Goal: Task Accomplishment & Management: Manage account settings

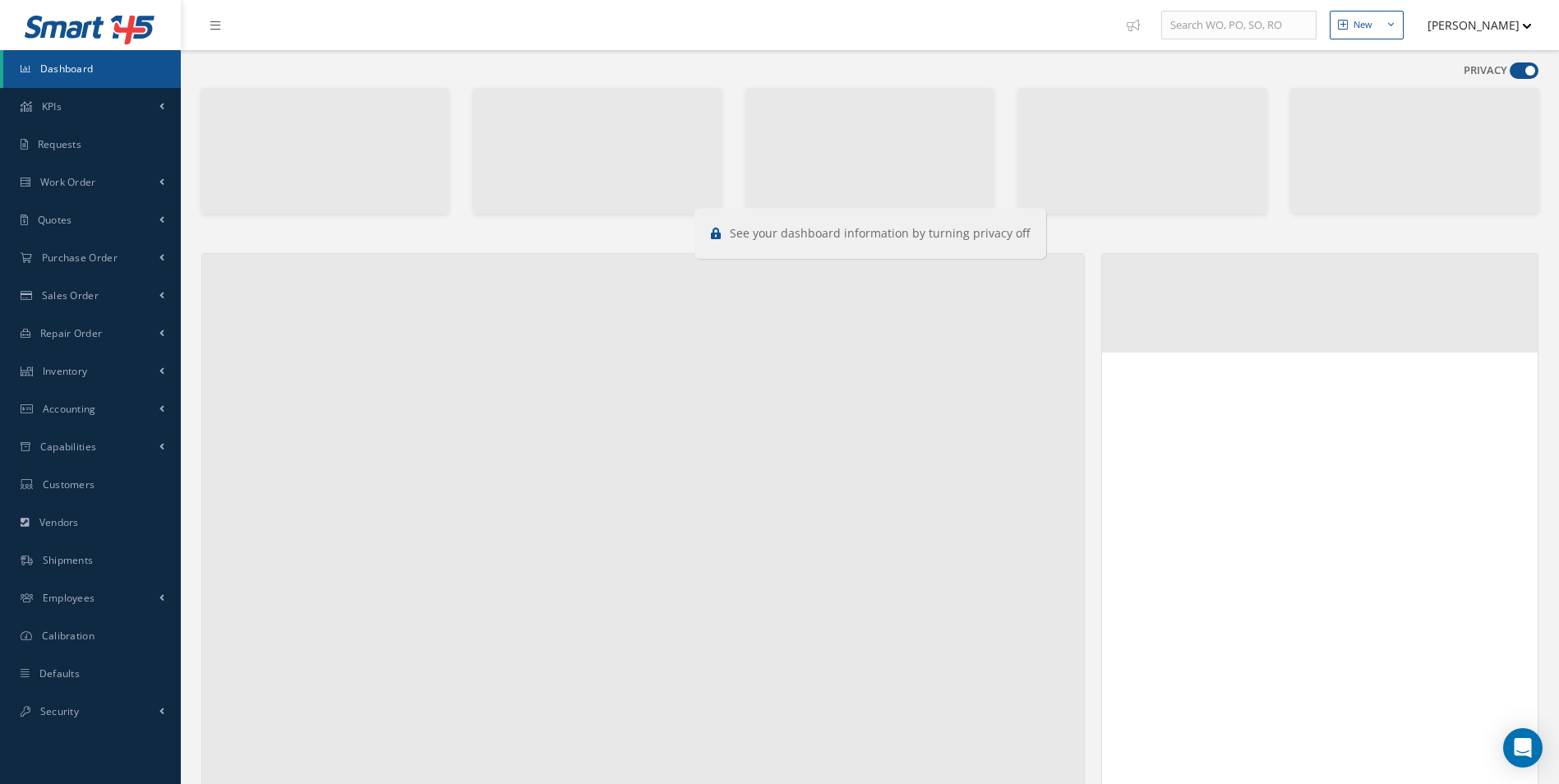
click at [1518, 64] on span at bounding box center [1525, 71] width 29 height 17
click at [1510, 74] on input "checkbox" at bounding box center [1510, 74] width 0 height 0
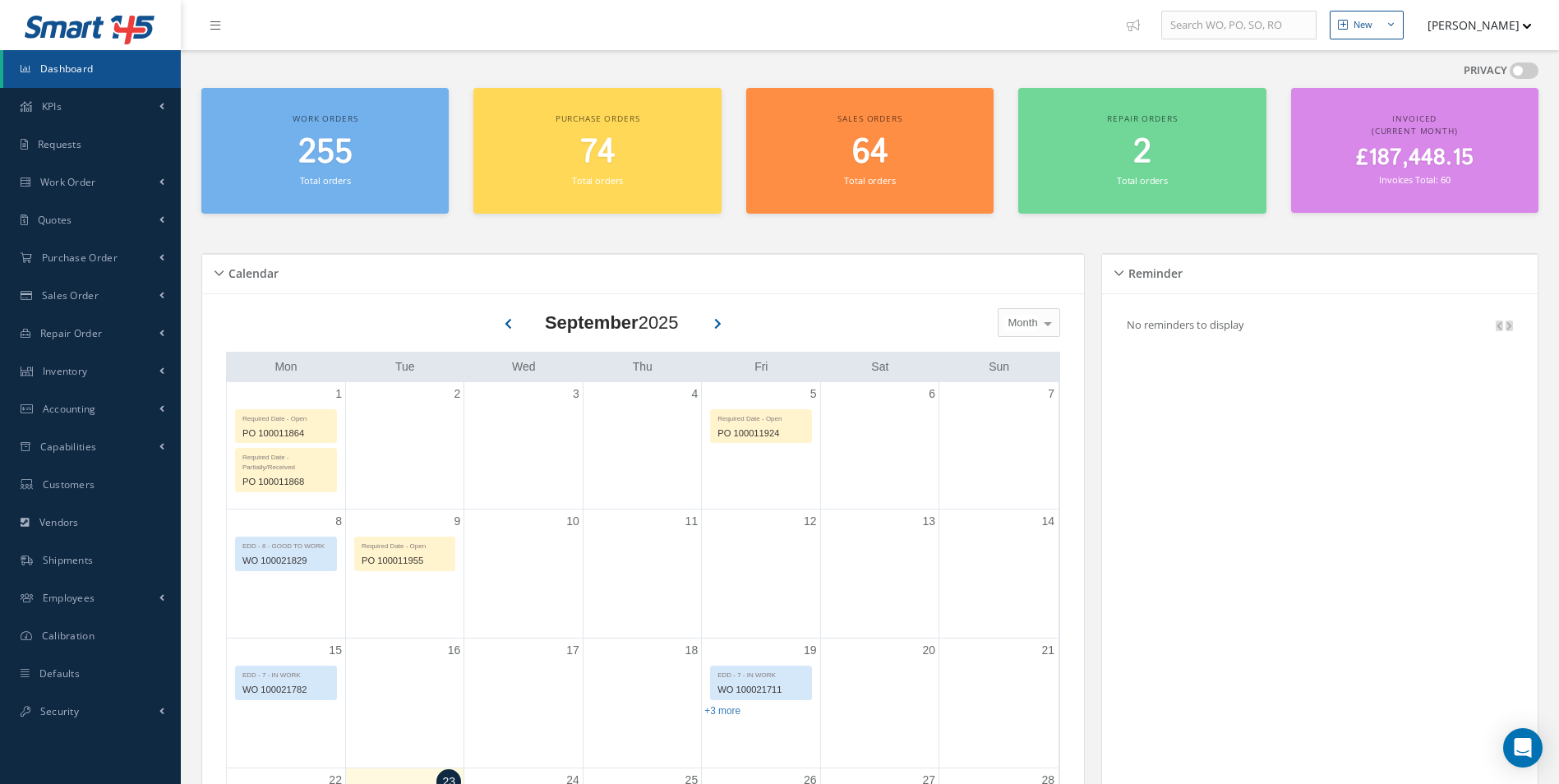
click at [1520, 70] on span at bounding box center [1525, 71] width 29 height 17
click at [1510, 74] on input "checkbox" at bounding box center [1510, 74] width 0 height 0
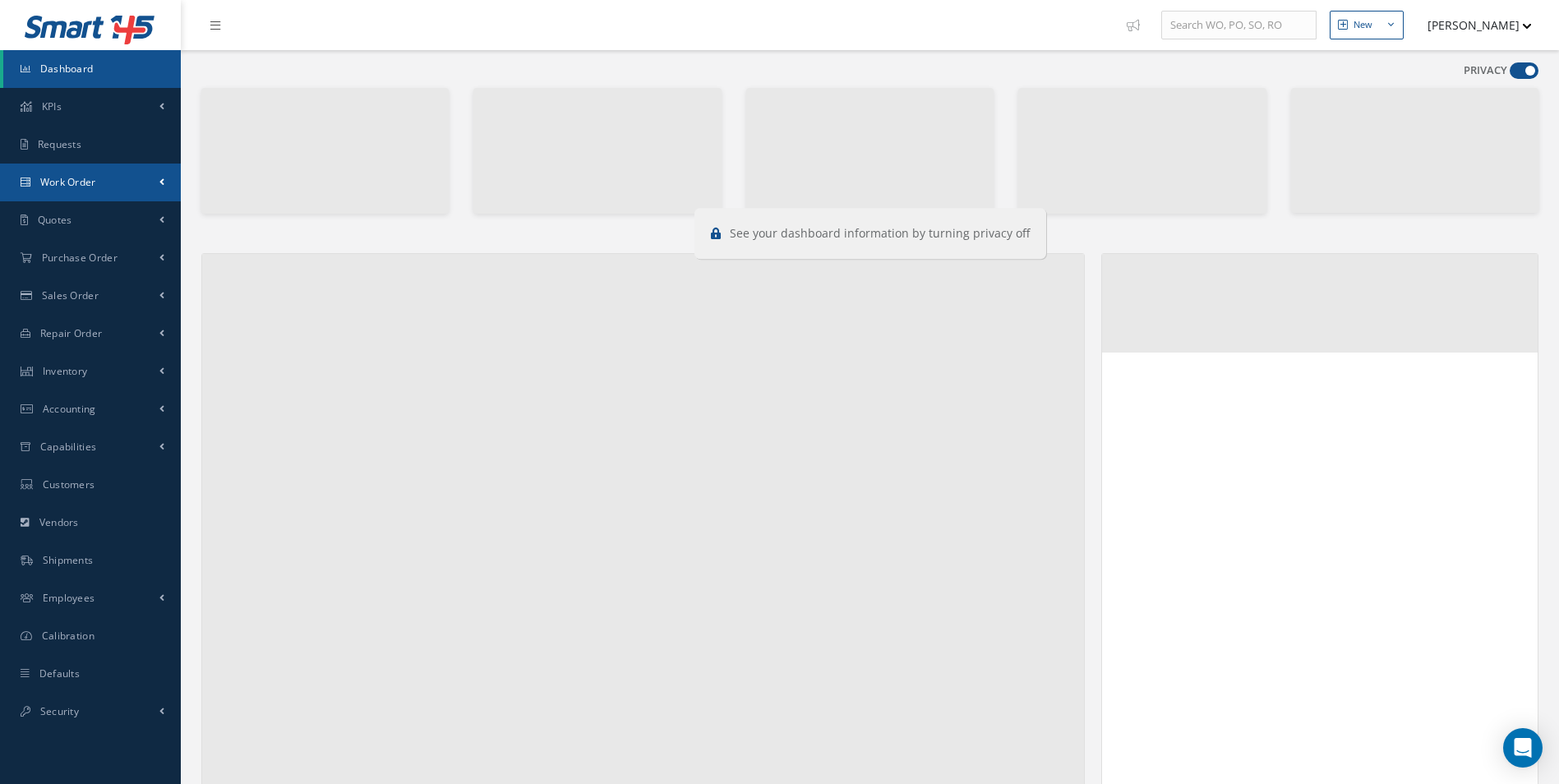
drag, startPoint x: 95, startPoint y: 175, endPoint x: 112, endPoint y: 201, distance: 31.1
click at [95, 175] on span "Work Order" at bounding box center [68, 182] width 56 height 14
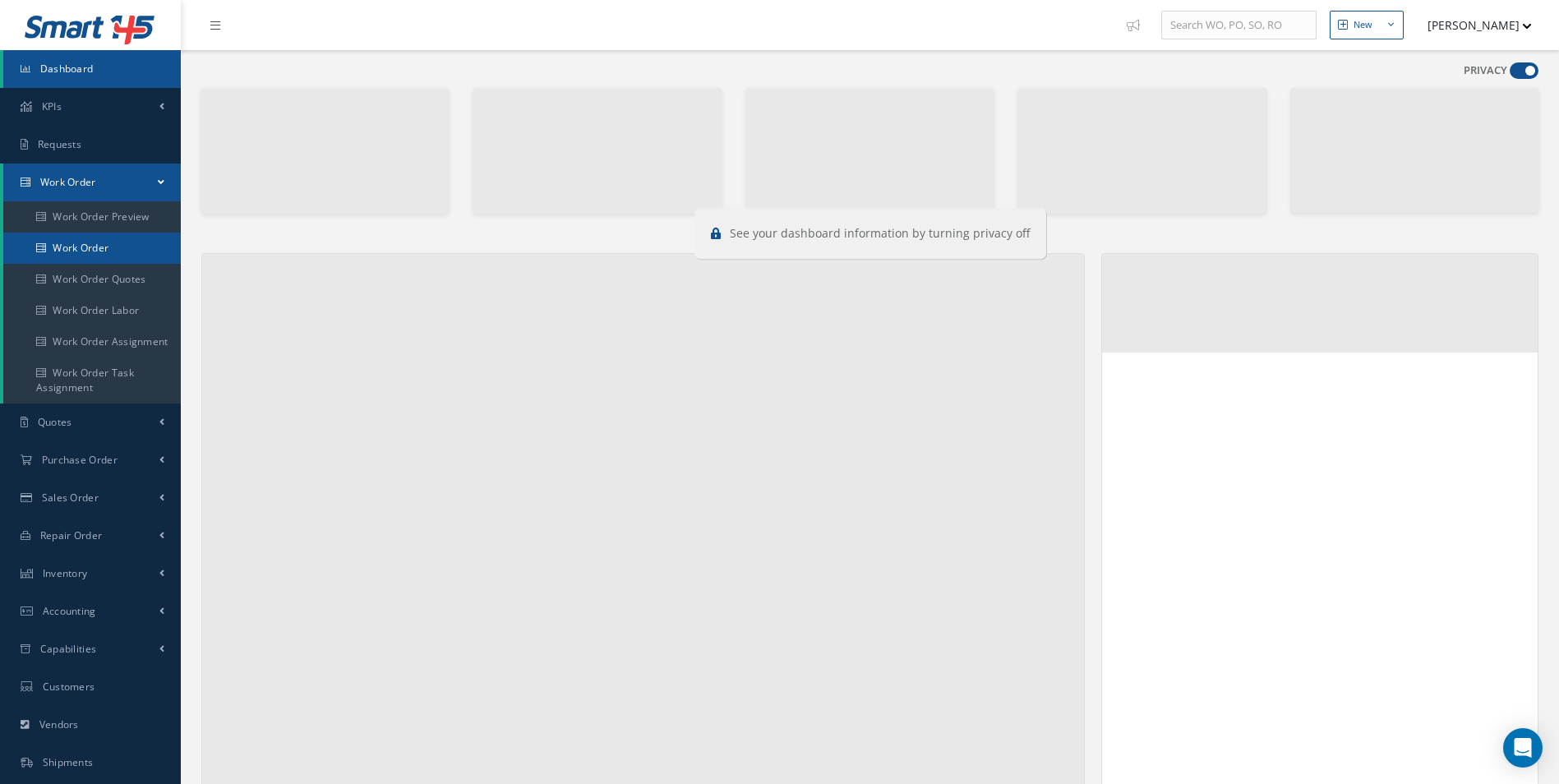
click at [91, 245] on link "Work Order" at bounding box center [92, 247] width 178 height 31
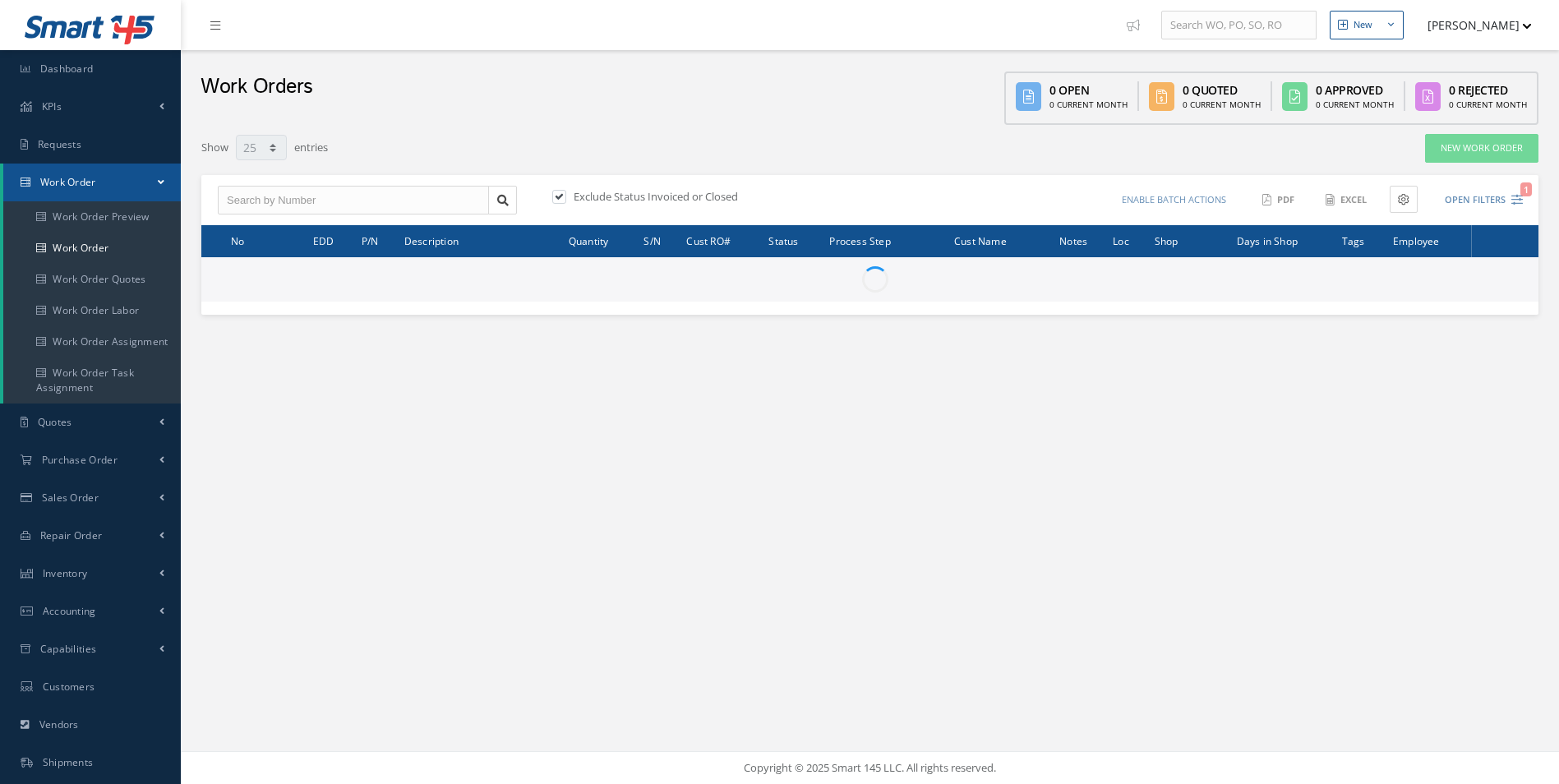
select select "25"
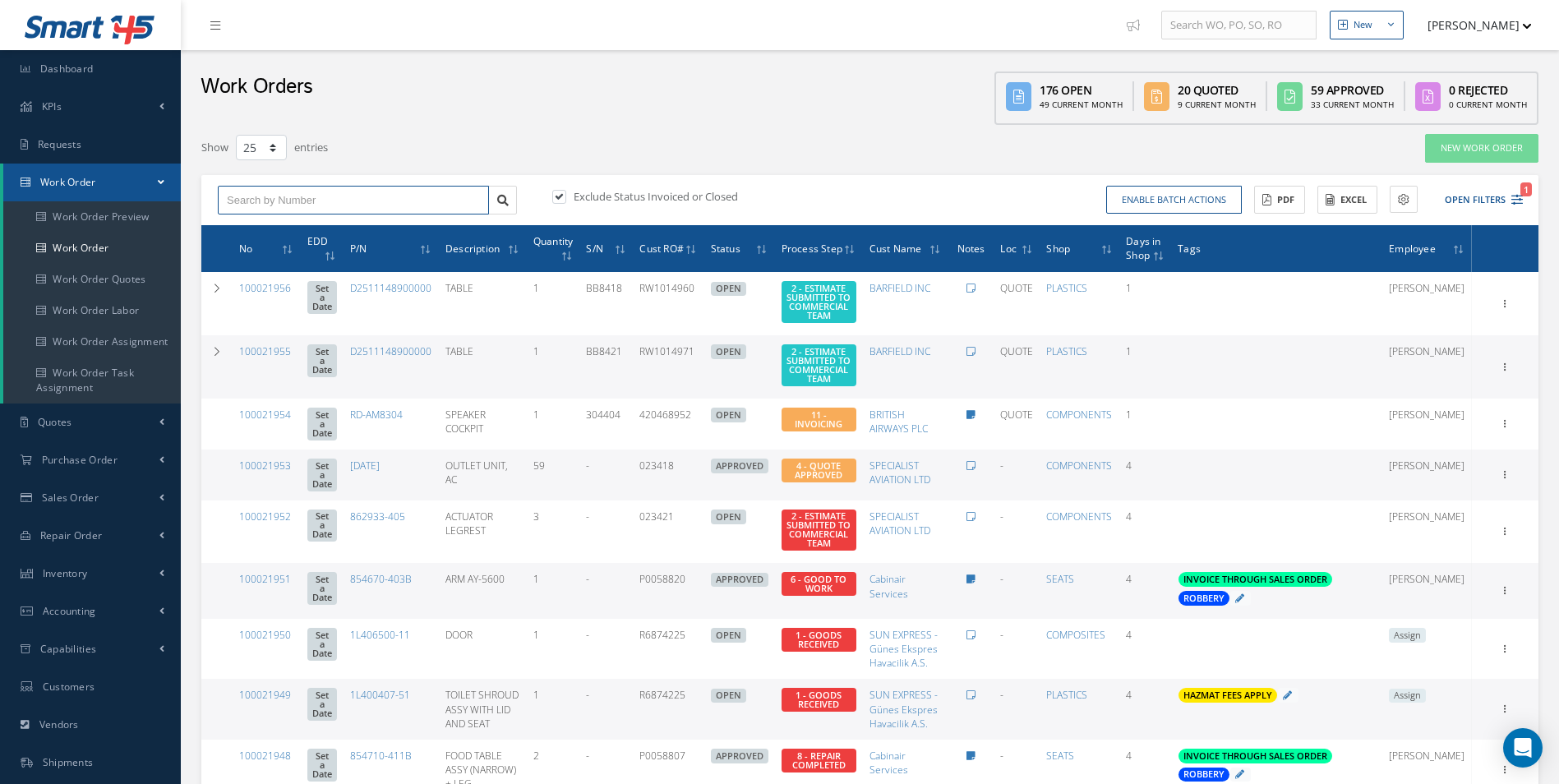
click at [278, 195] on input "text" at bounding box center [353, 200] width 271 height 30
type input "100021946"
click at [257, 231] on span "100021946" at bounding box center [252, 229] width 49 height 11
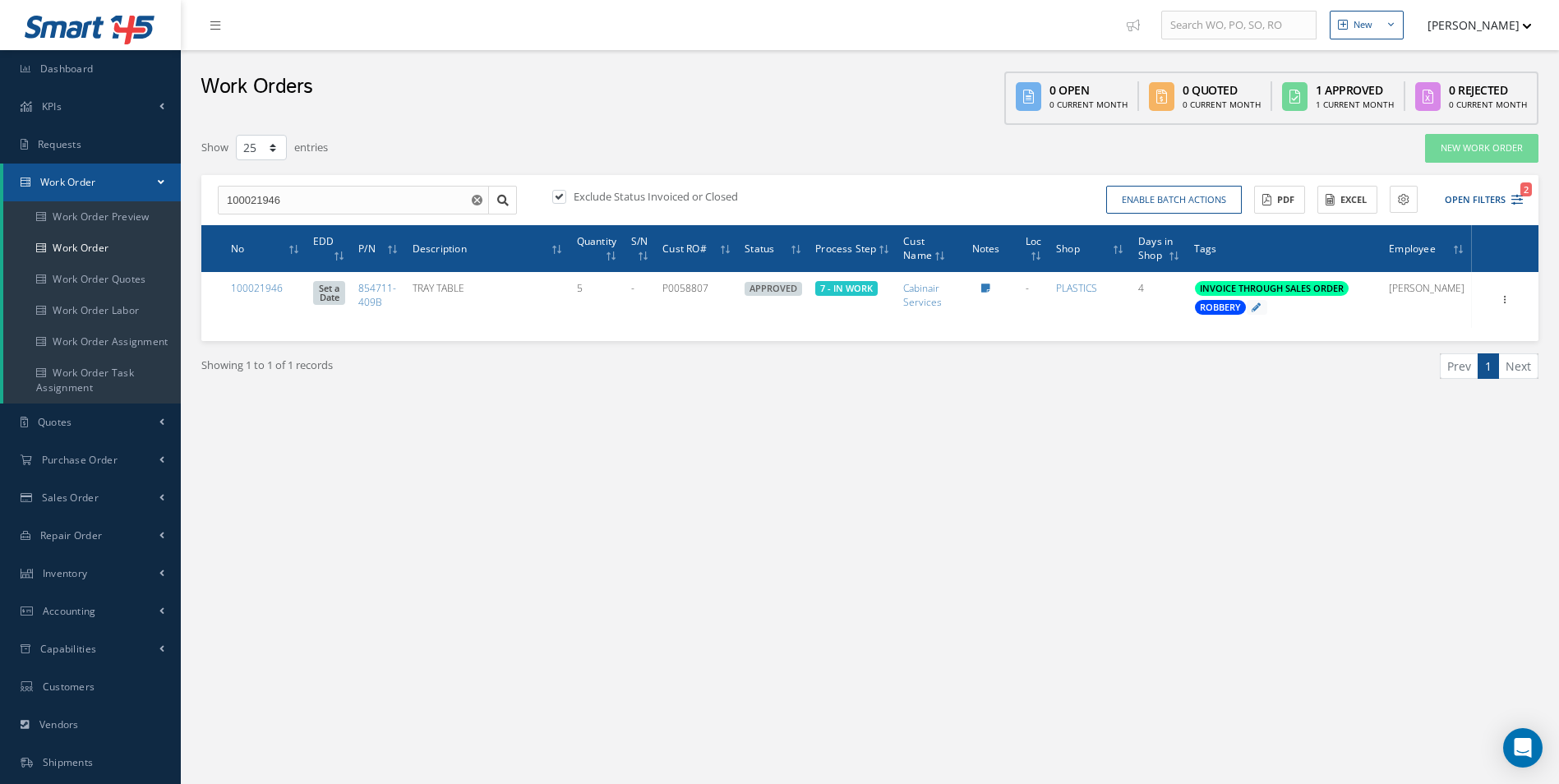
click at [959, 533] on div "New New Work Order New Purchase Order New Customer Quote New Sales Order New Re…" at bounding box center [870, 466] width 1379 height 932
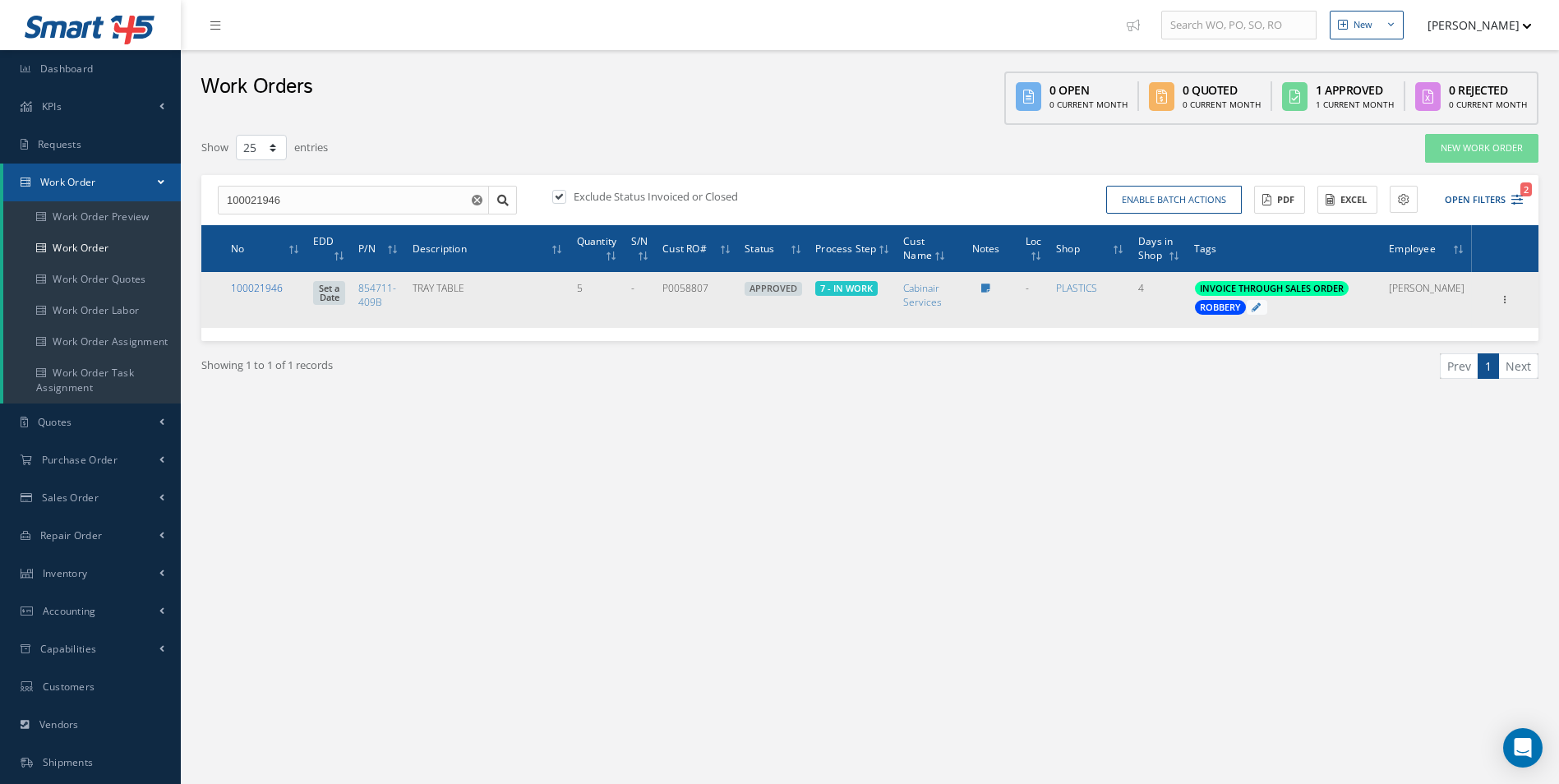
click at [267, 283] on link "100021946" at bounding box center [256, 288] width 52 height 14
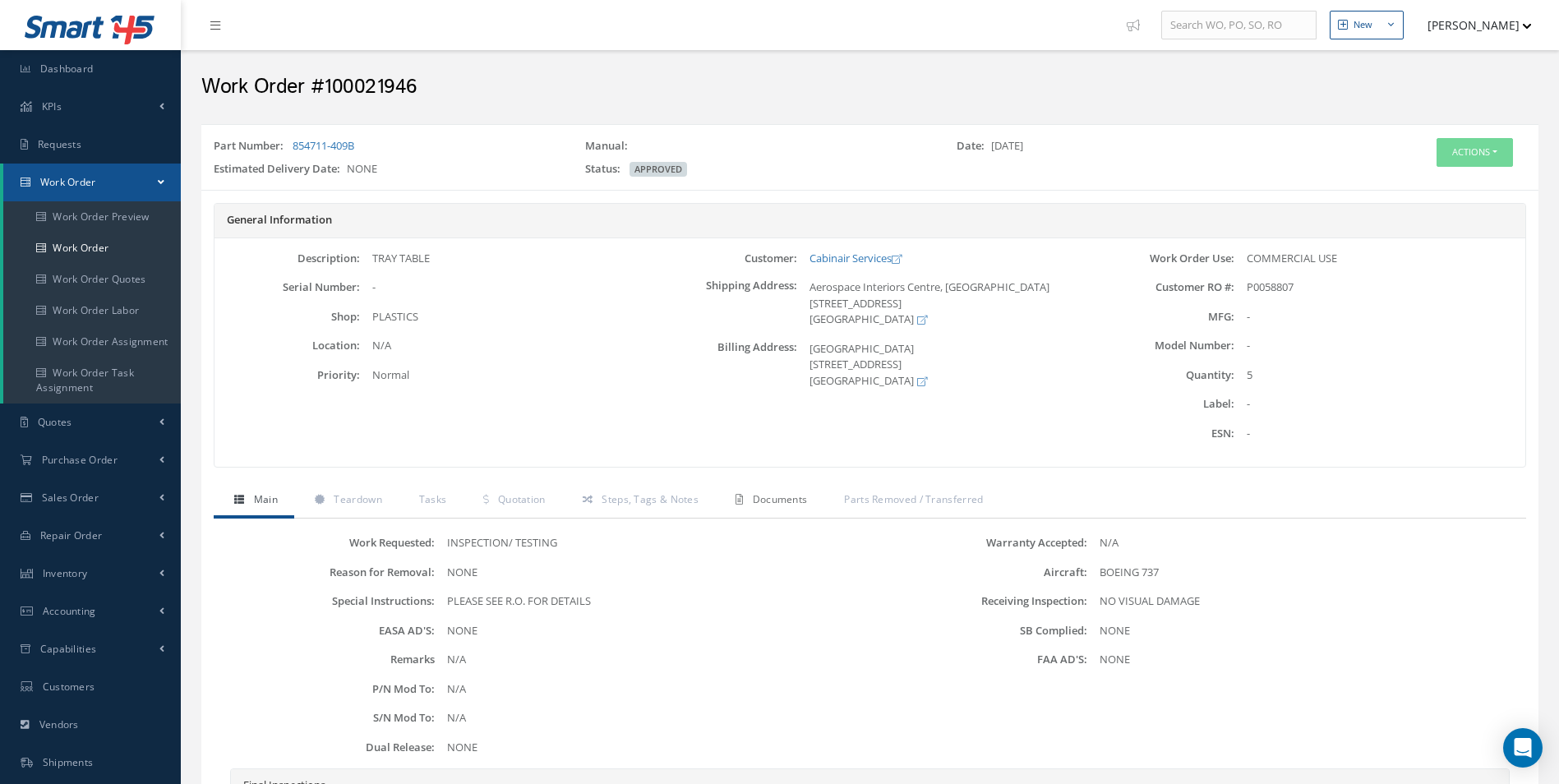
click at [752, 486] on link "Documents" at bounding box center [769, 501] width 109 height 34
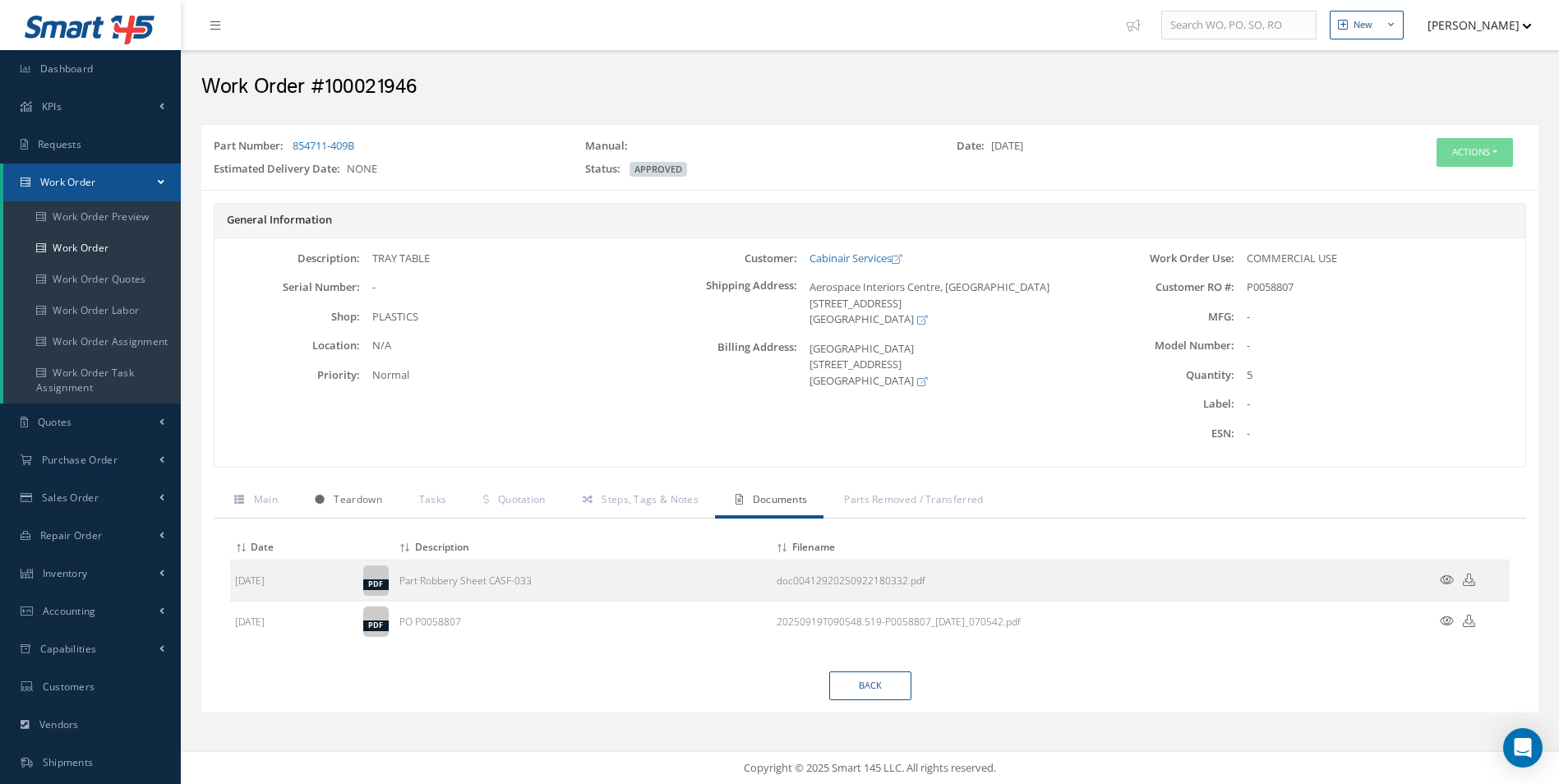
click at [327, 502] on link "Teardown" at bounding box center [346, 501] width 104 height 34
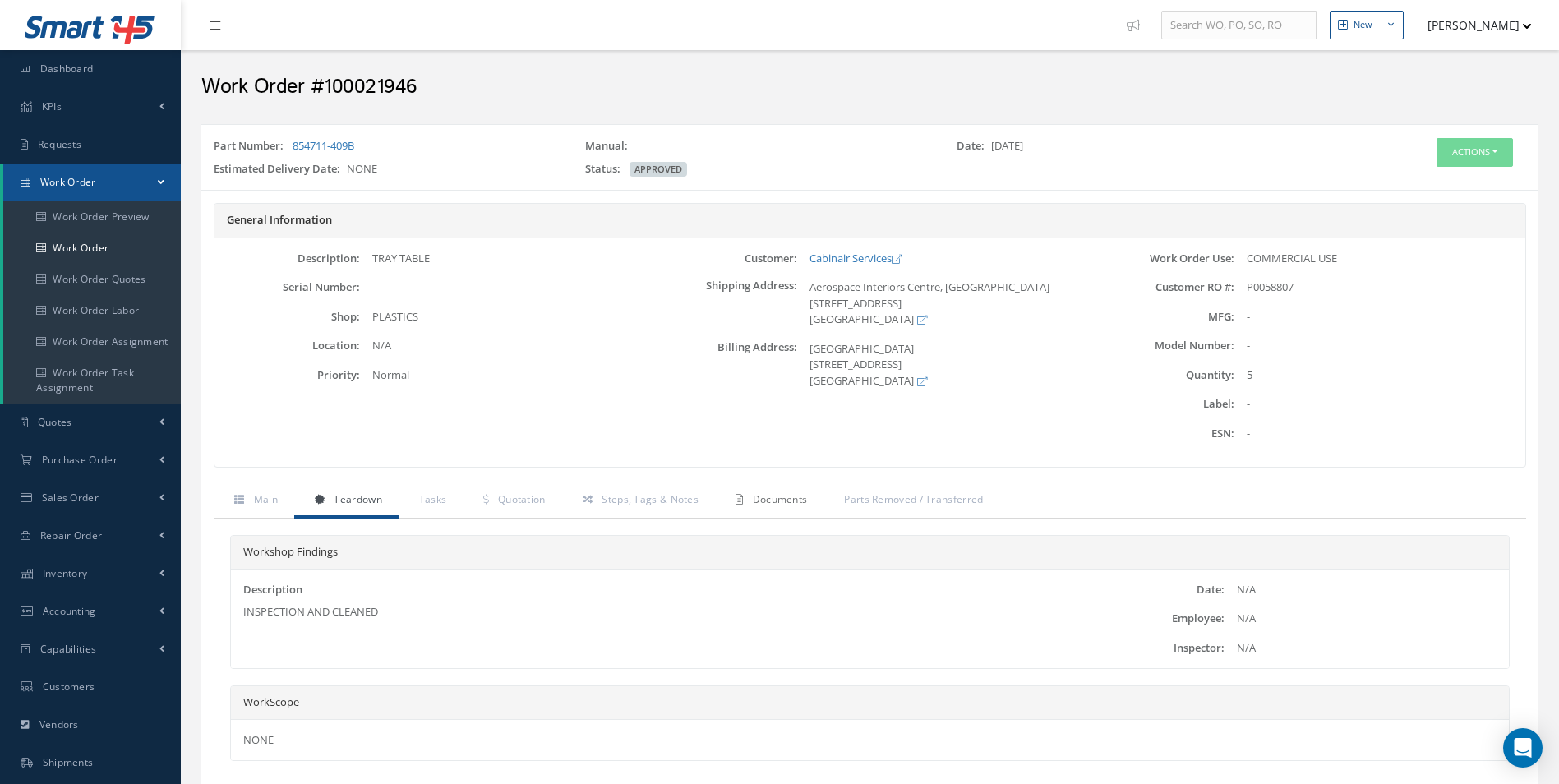
click at [803, 495] on span "Documents" at bounding box center [780, 499] width 55 height 14
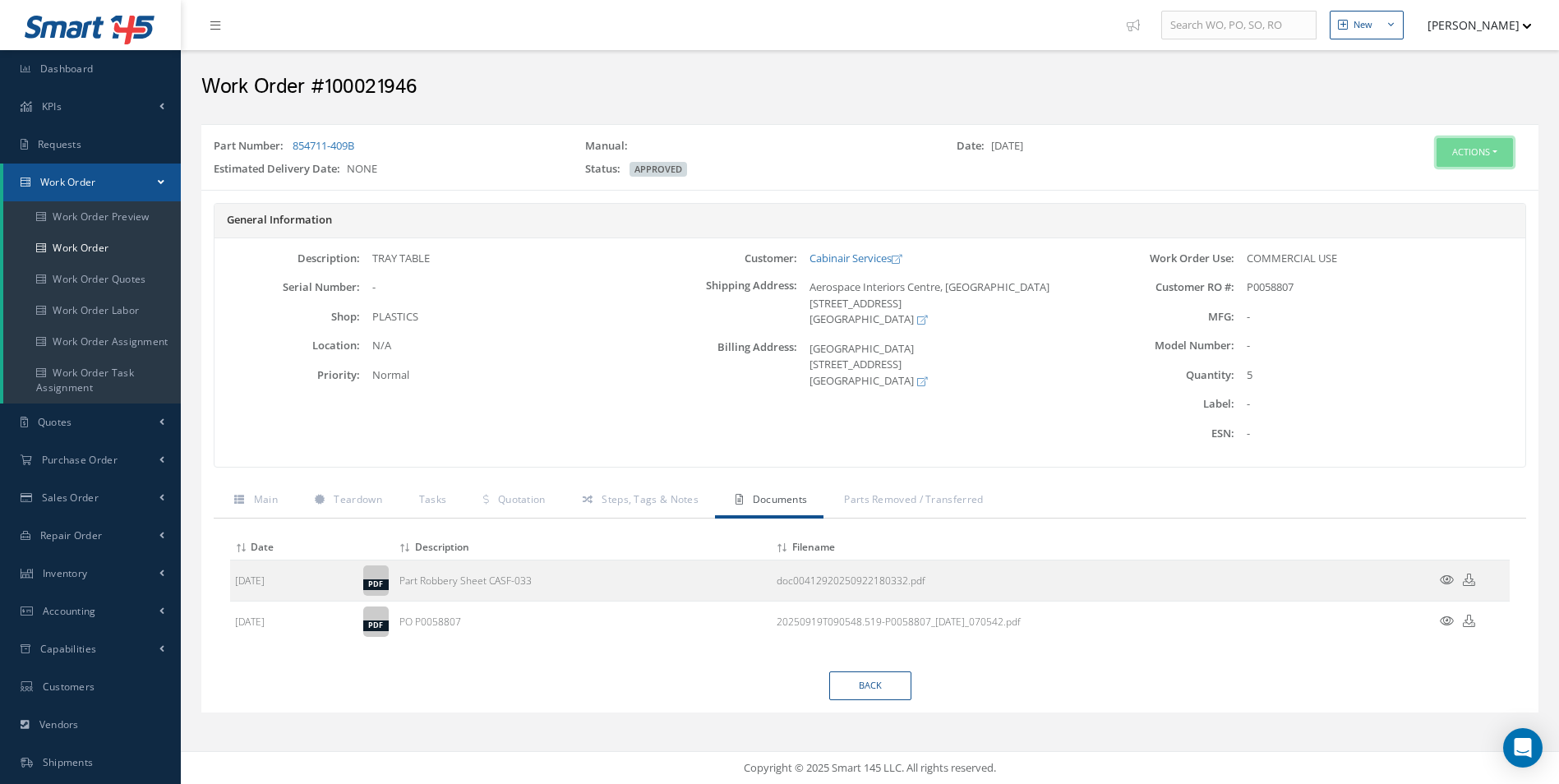
click at [1485, 150] on button "Actions" at bounding box center [1475, 152] width 77 height 29
click at [1434, 177] on link "Edit" at bounding box center [1449, 183] width 132 height 22
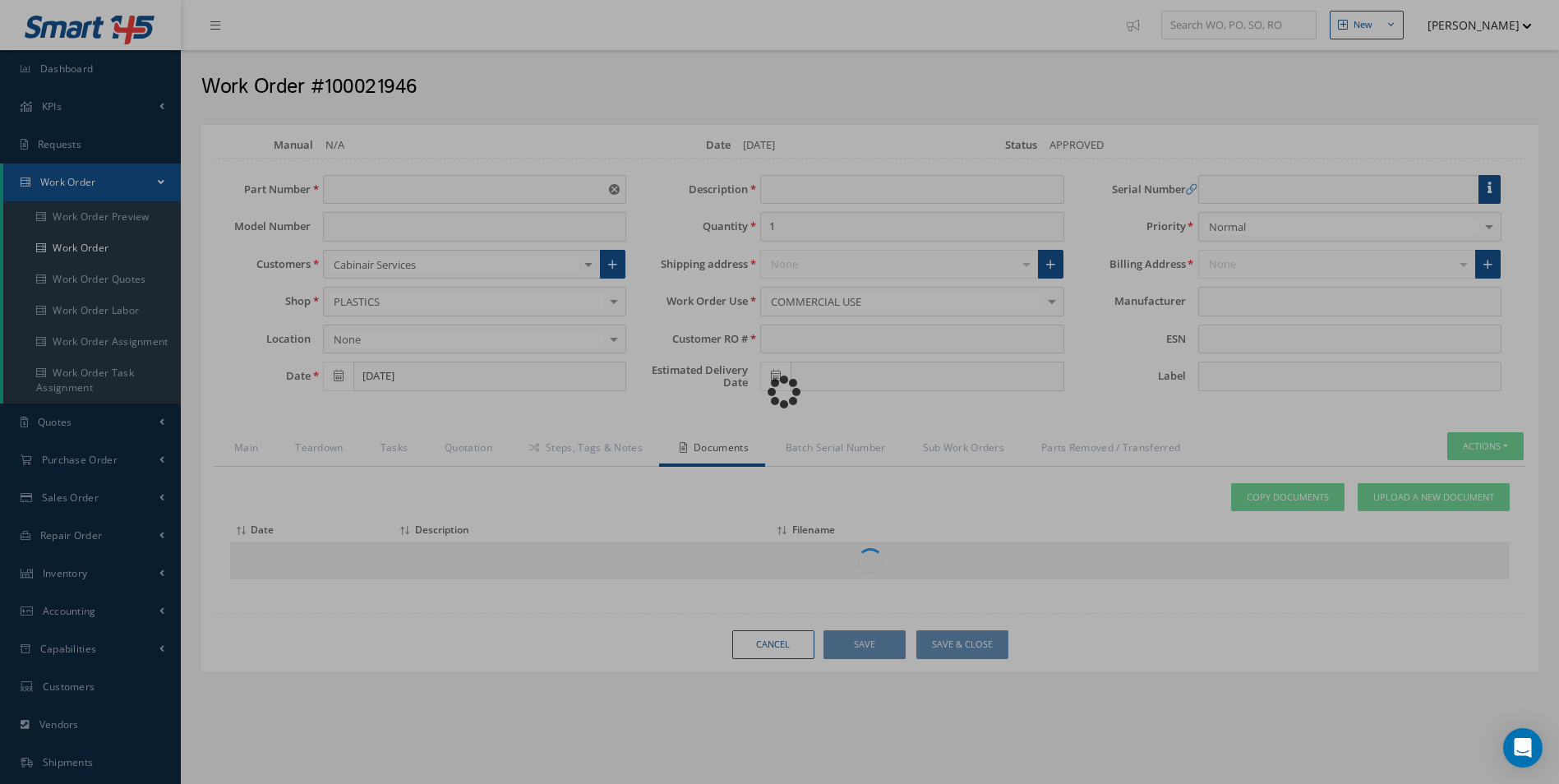
type input "854711-409B"
type input "[DATE]"
type input "TRAY TABLE"
type input "5"
type input "P0058807"
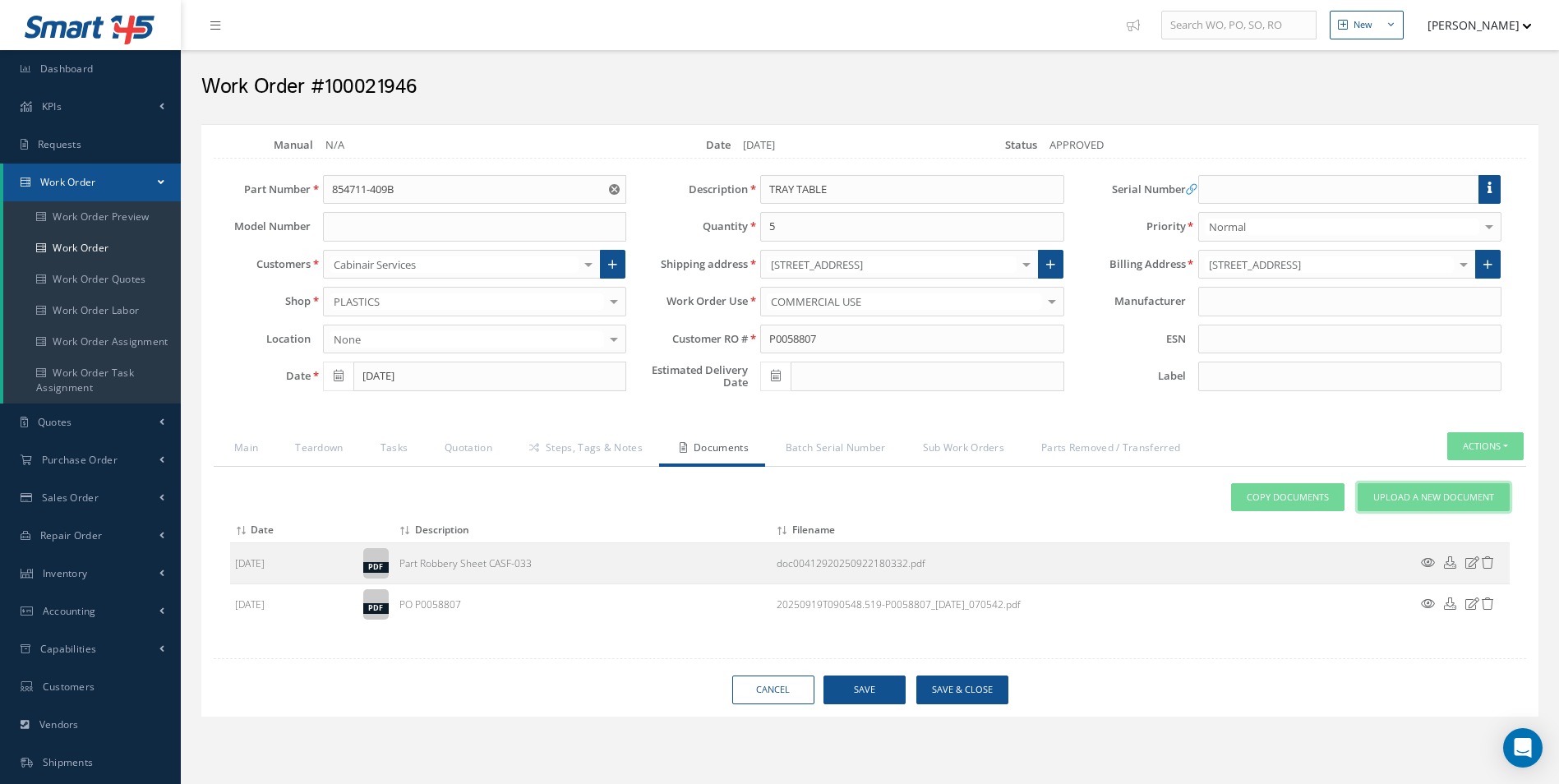
click at [1441, 489] on link "Upload a New Document" at bounding box center [1434, 497] width 152 height 29
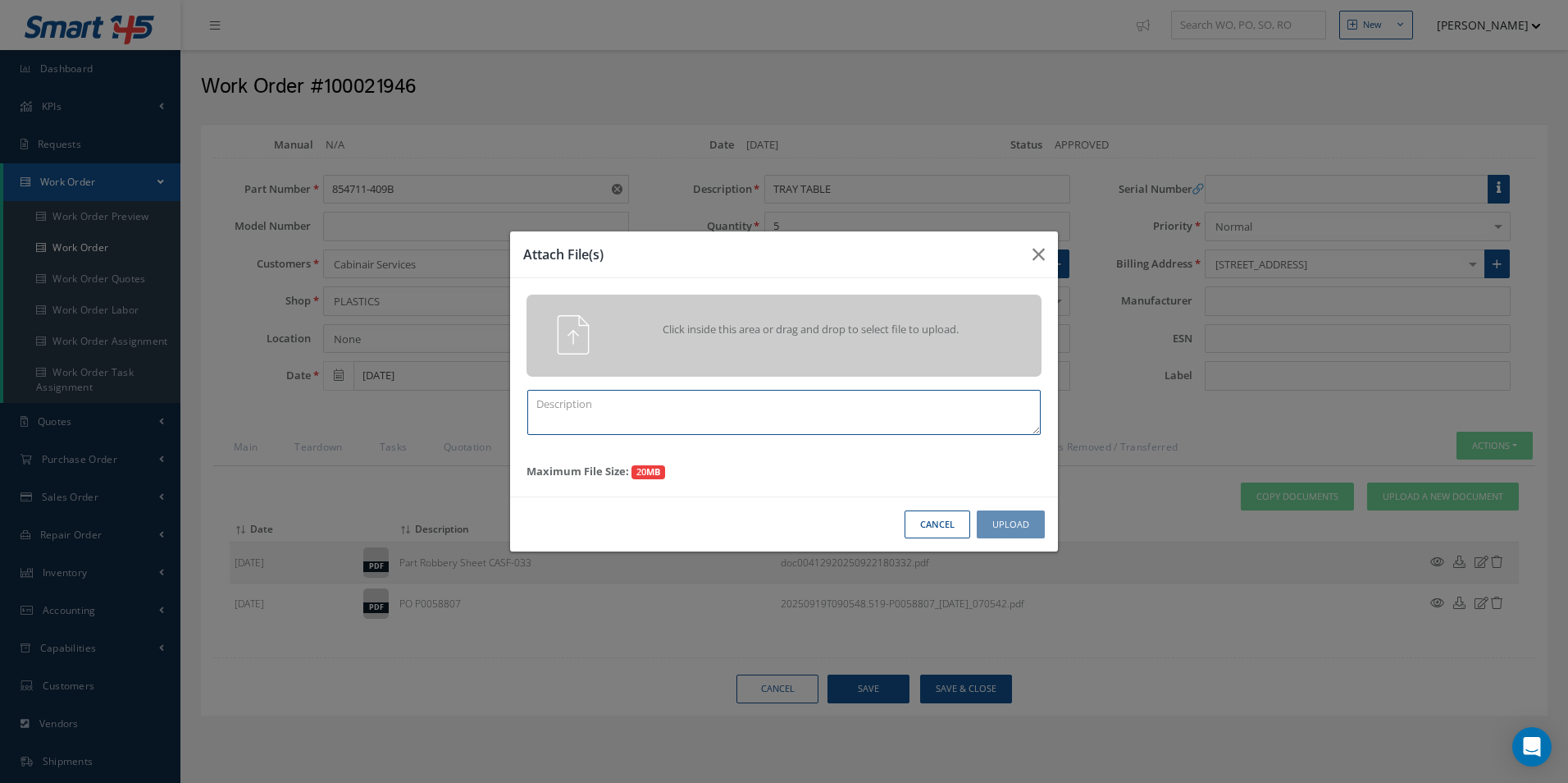
click at [665, 408] on textarea at bounding box center [784, 412] width 514 height 45
type textarea "q"
type textarea "FINISH"
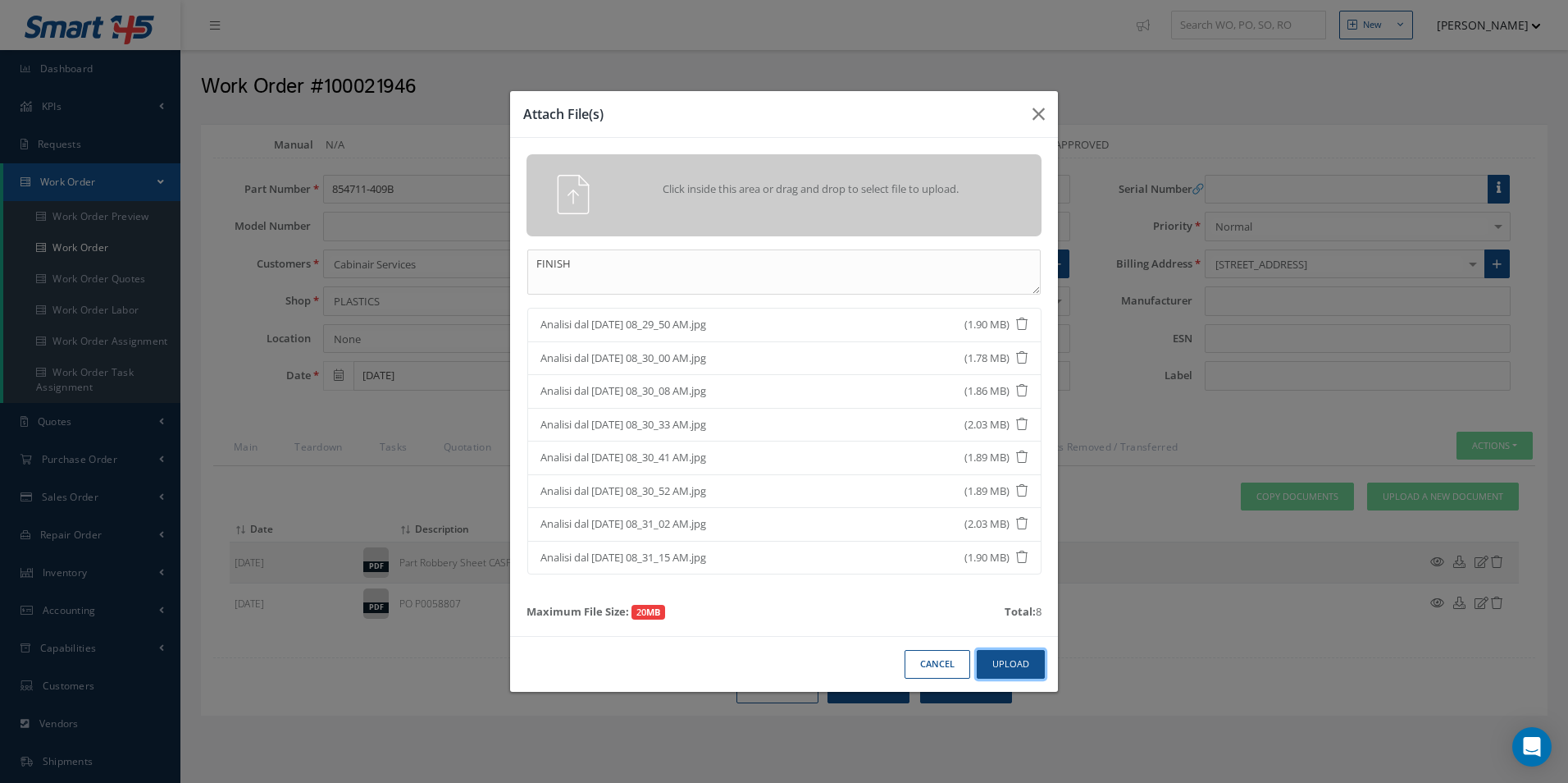
click at [1030, 659] on button "Upload" at bounding box center [1010, 664] width 68 height 29
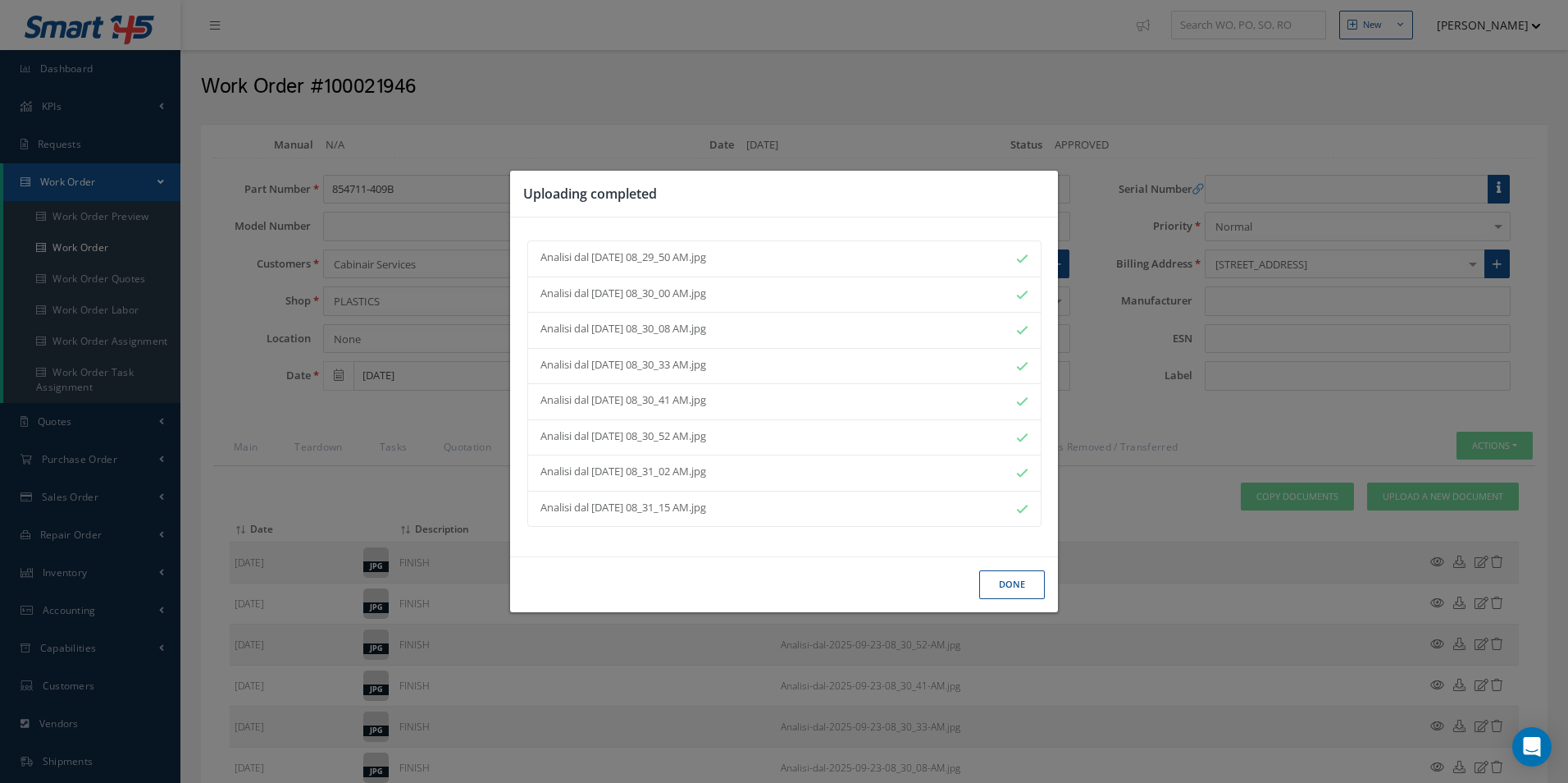
click at [1021, 596] on button "Done" at bounding box center [1012, 585] width 65 height 29
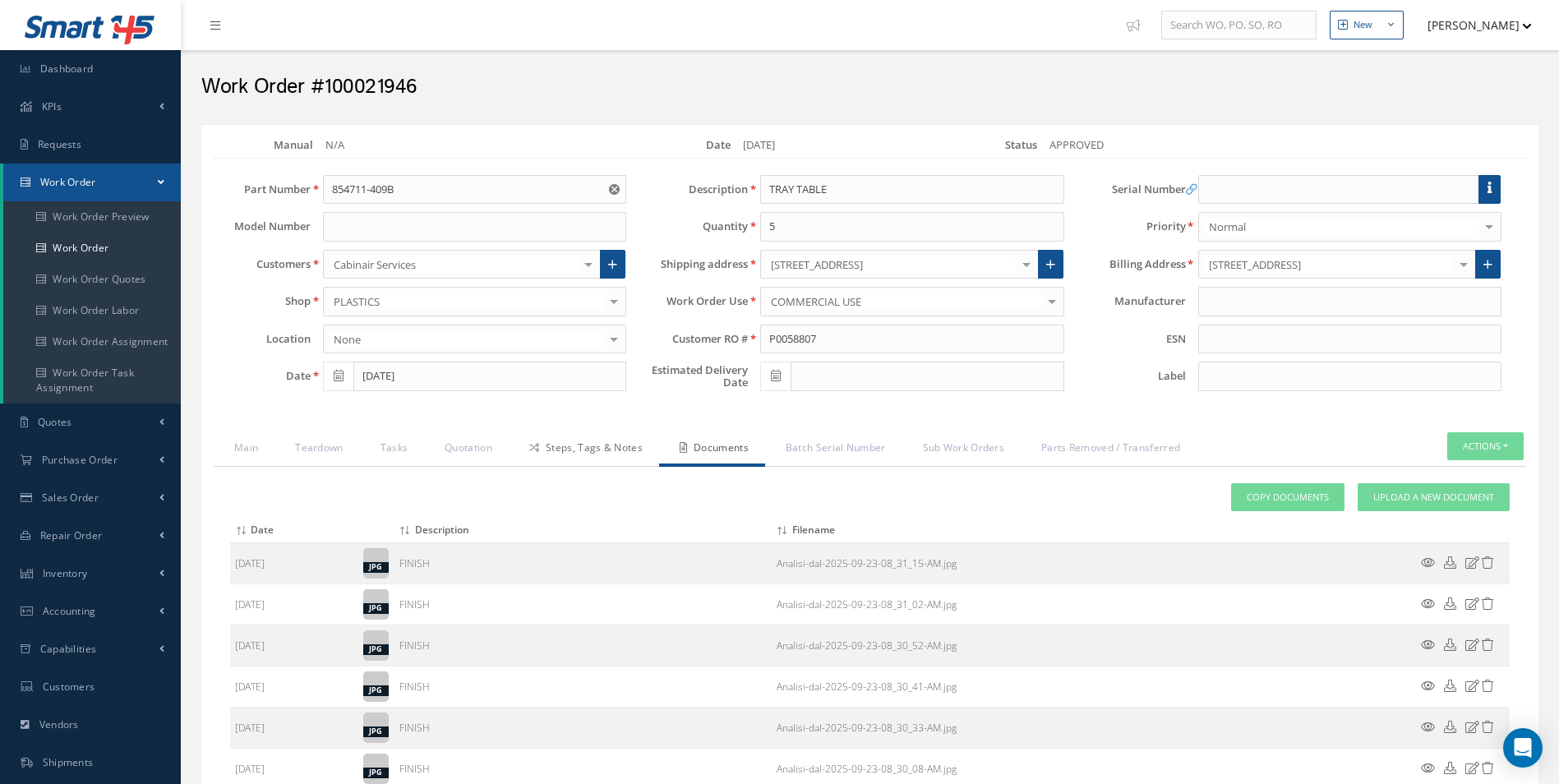
click at [602, 449] on link "Steps, Tags & Notes" at bounding box center [584, 449] width 150 height 34
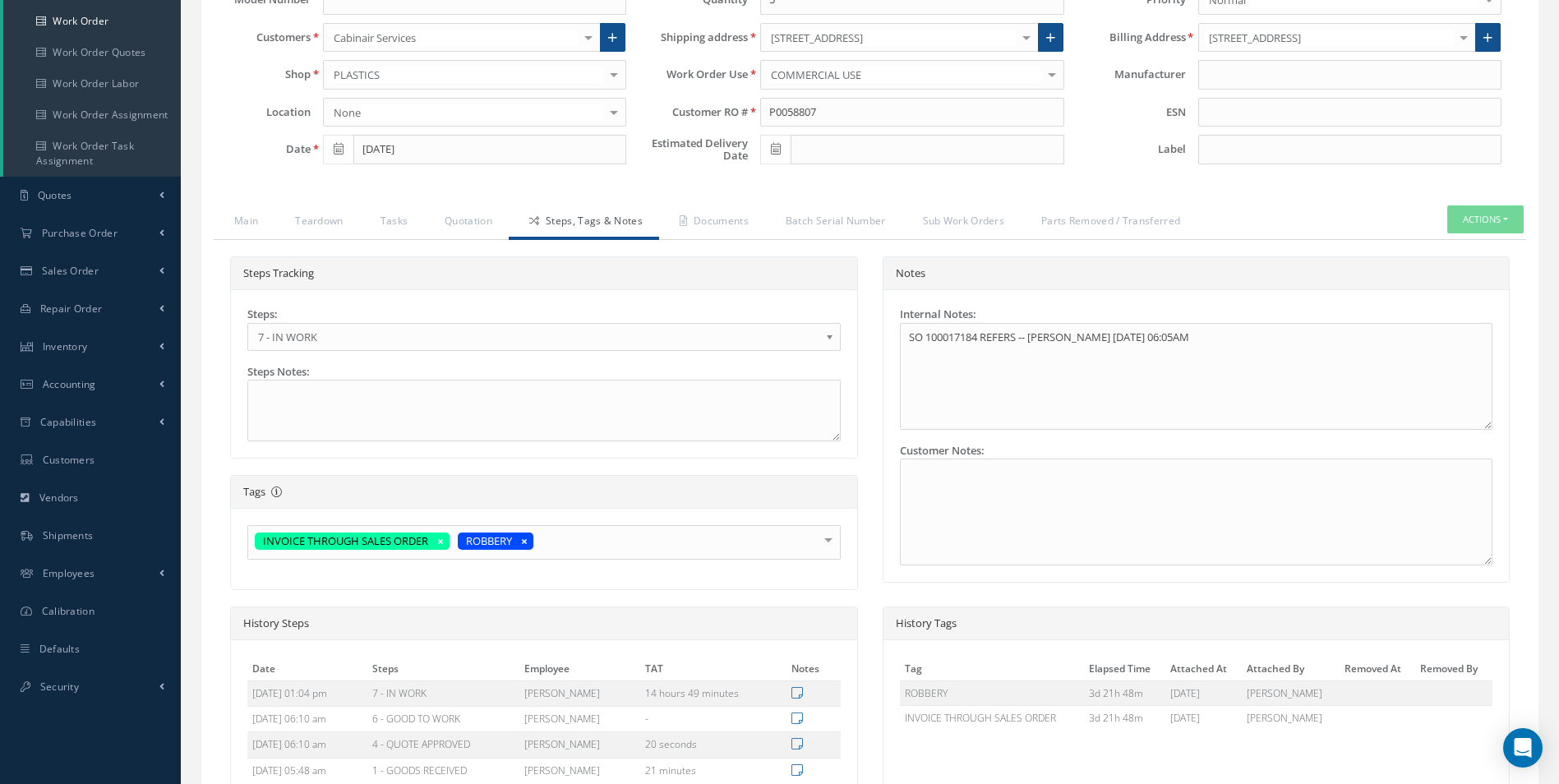
scroll to position [404, 0]
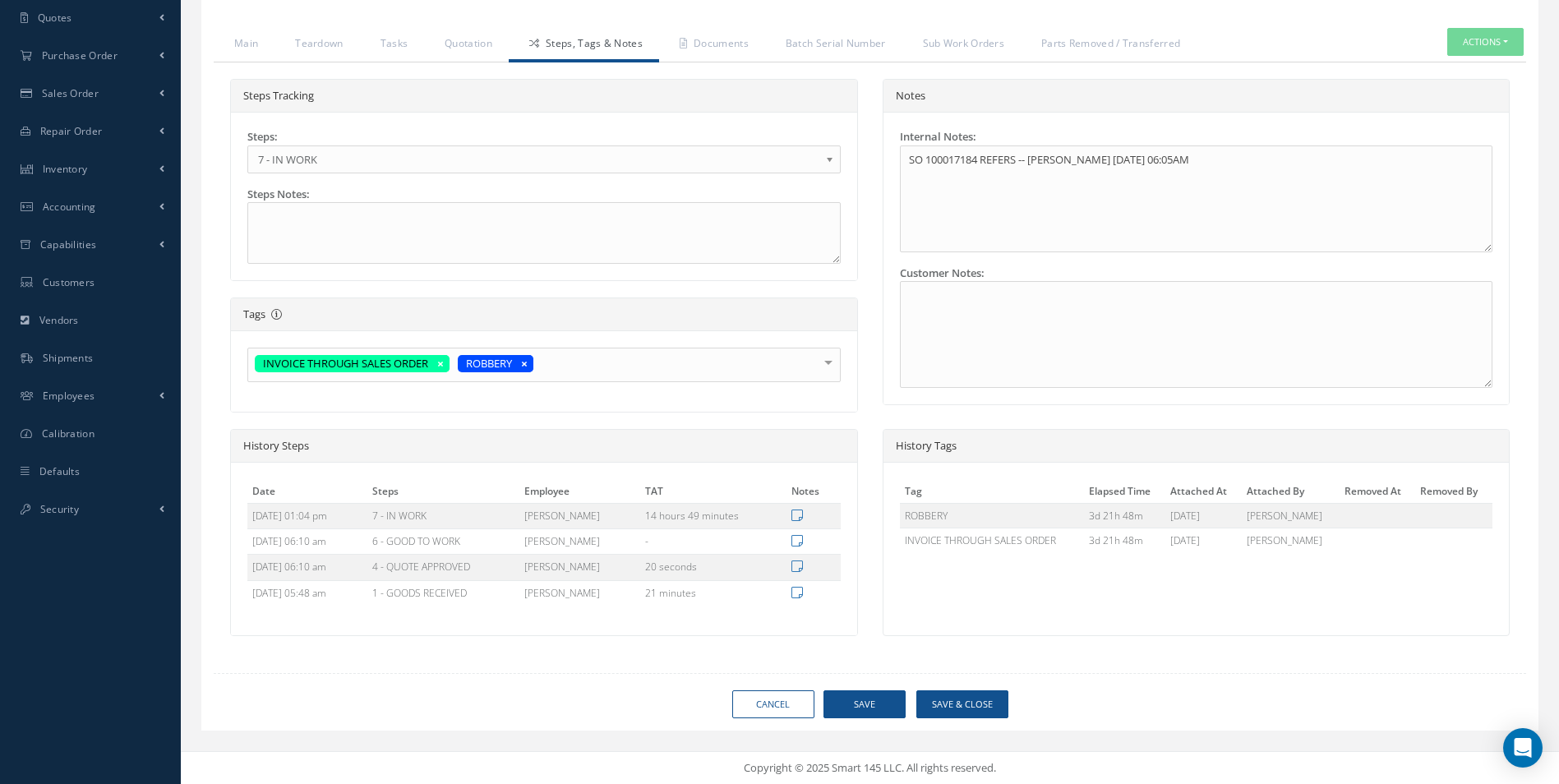
click at [324, 148] on link "7 - IN WORK" at bounding box center [544, 160] width 594 height 28
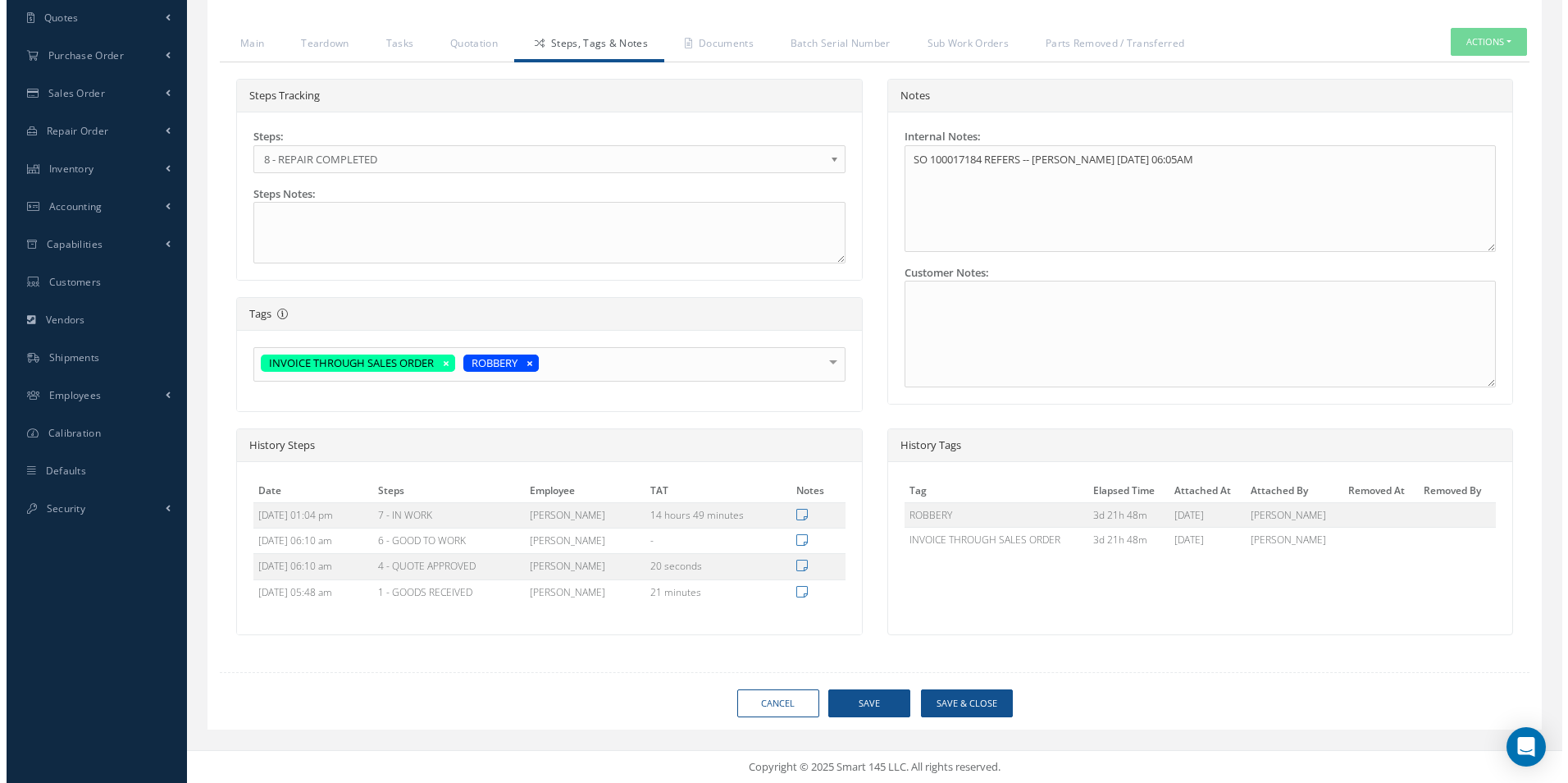
scroll to position [0, 0]
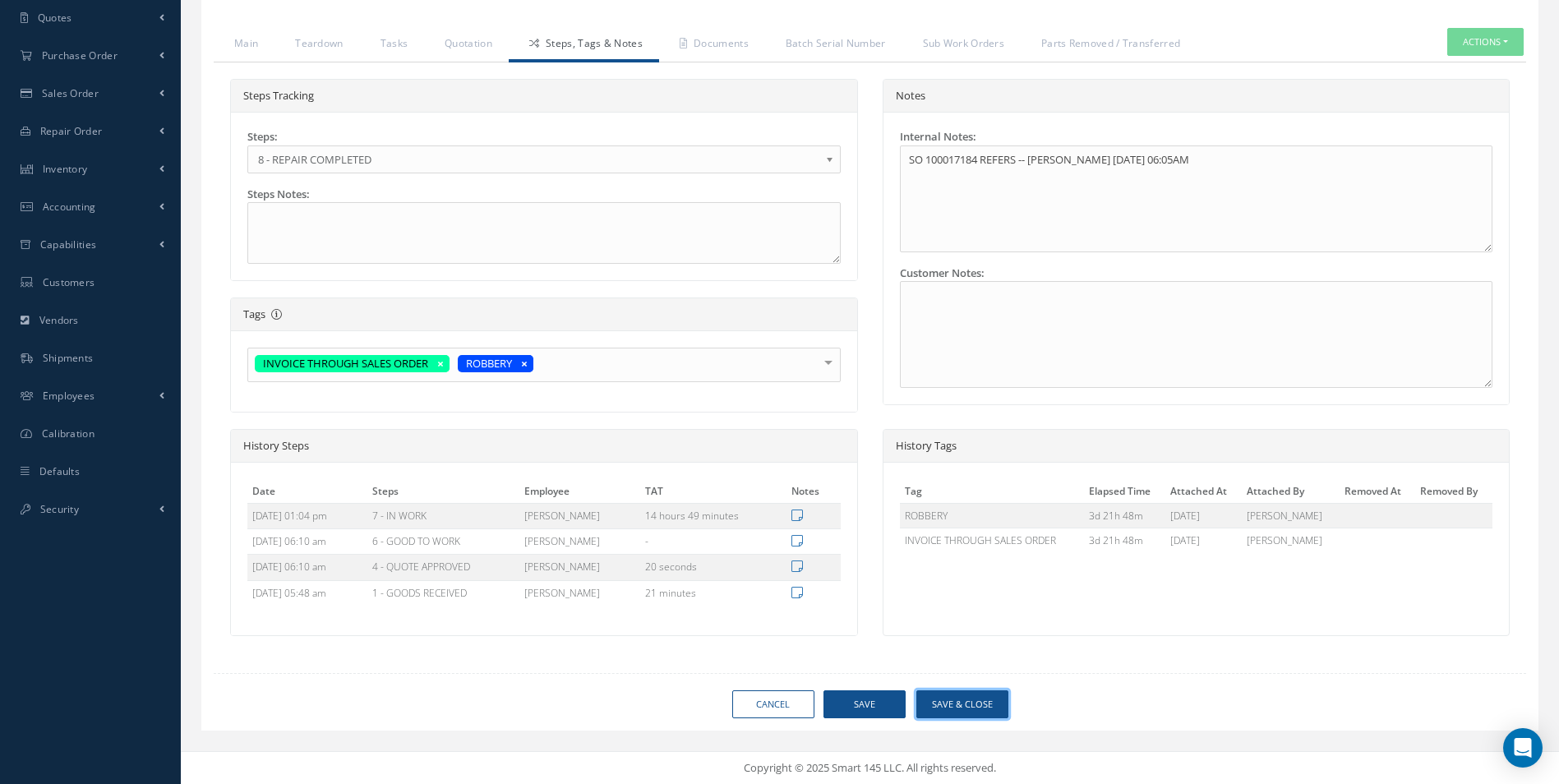
click at [969, 702] on button "Save & Close" at bounding box center [963, 705] width 92 height 29
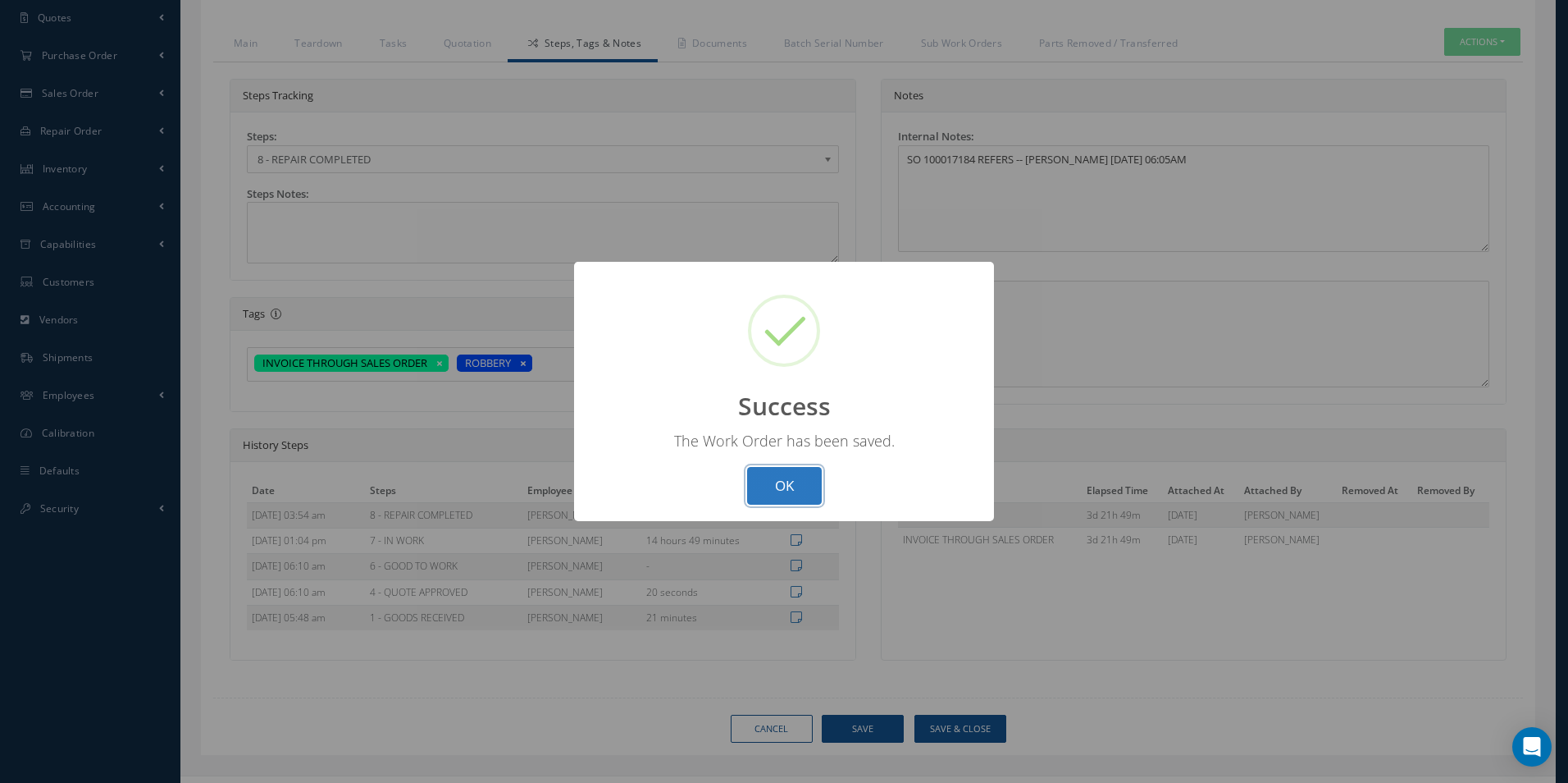
click at [789, 503] on button "OK" at bounding box center [784, 487] width 75 height 39
select select "25"
